Goal: Check status: Check status

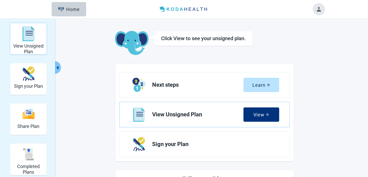
click at [29, 36] on img "View Unsigned Plan" at bounding box center [28, 33] width 12 height 15
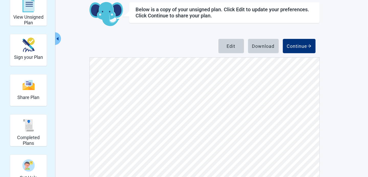
scroll to position [59, 0]
